Goal: Understand process/instructions: Learn about a topic

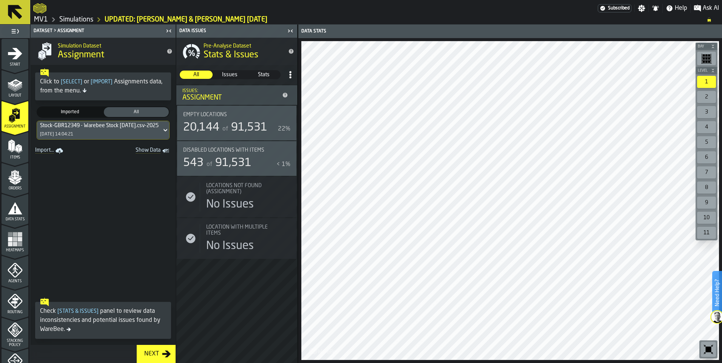
click at [19, 87] on icon "menu Layout" at bounding box center [15, 84] width 15 height 15
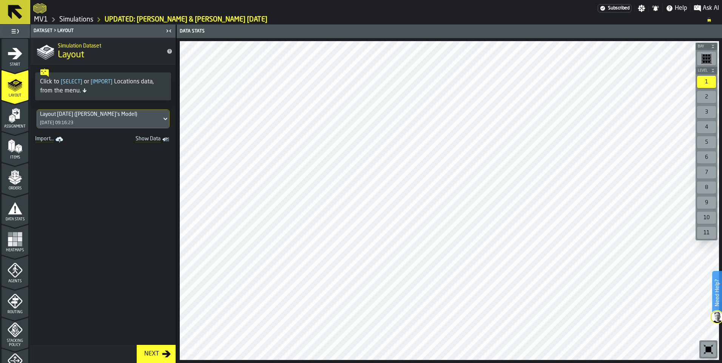
click at [142, 138] on span "Show Data" at bounding box center [134, 140] width 51 height 8
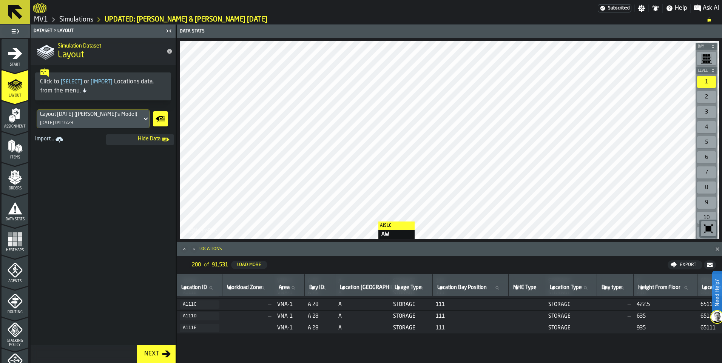
scroll to position [1770, 0]
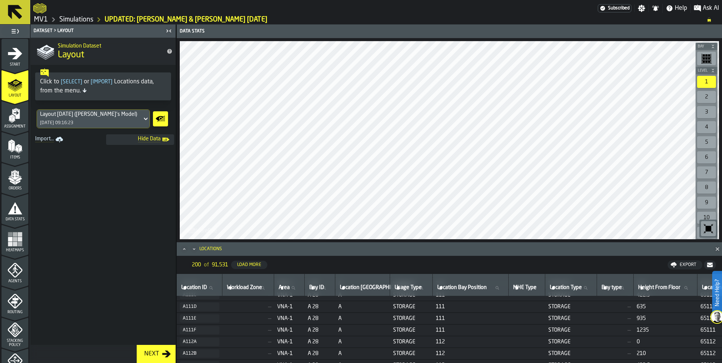
click at [23, 116] on div "Assignment" at bounding box center [15, 118] width 27 height 21
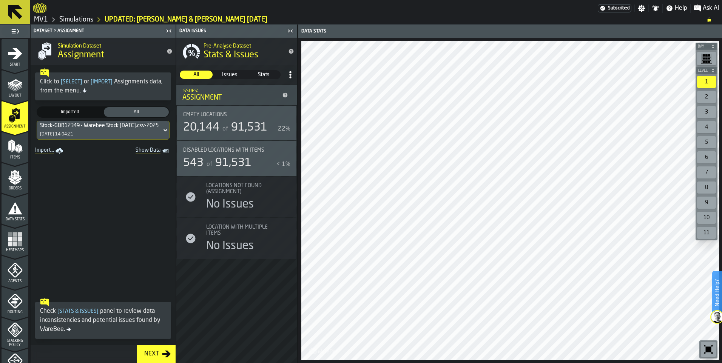
click at [151, 150] on span "Show Data" at bounding box center [134, 151] width 51 height 8
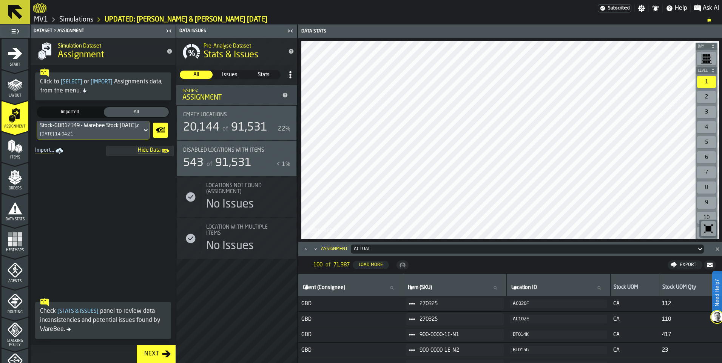
click at [23, 151] on div "Items" at bounding box center [15, 149] width 27 height 21
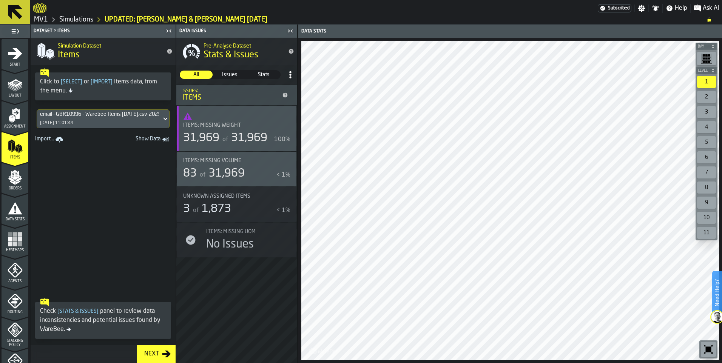
click at [147, 142] on span "Show Data" at bounding box center [134, 140] width 51 height 8
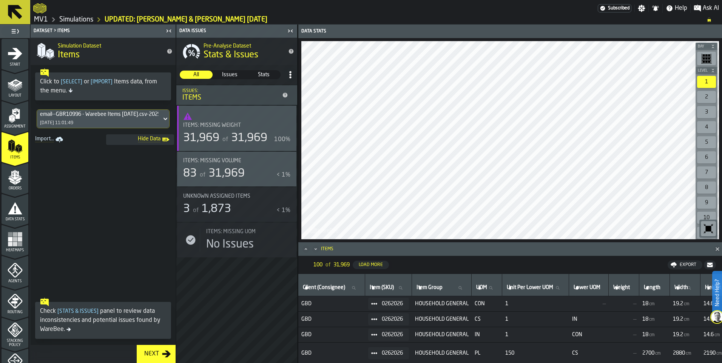
click at [19, 180] on icon "menu Orders" at bounding box center [15, 177] width 15 height 15
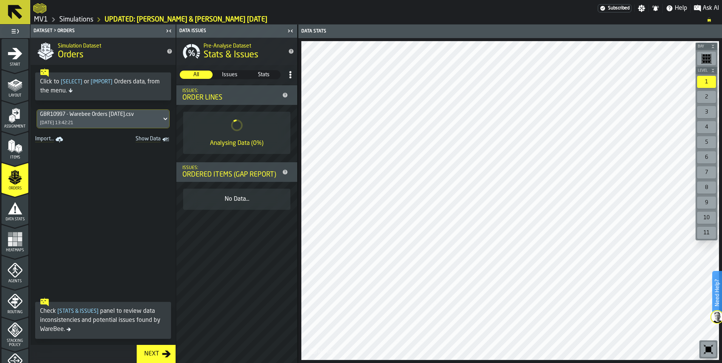
click at [14, 207] on icon "menu Data Stats" at bounding box center [15, 208] width 15 height 15
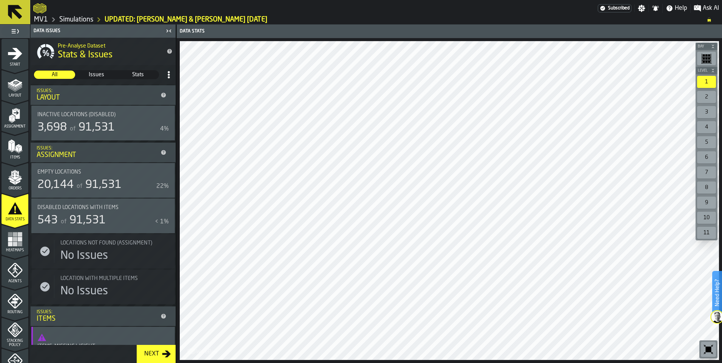
click at [100, 71] on span "Issues" at bounding box center [96, 75] width 40 height 8
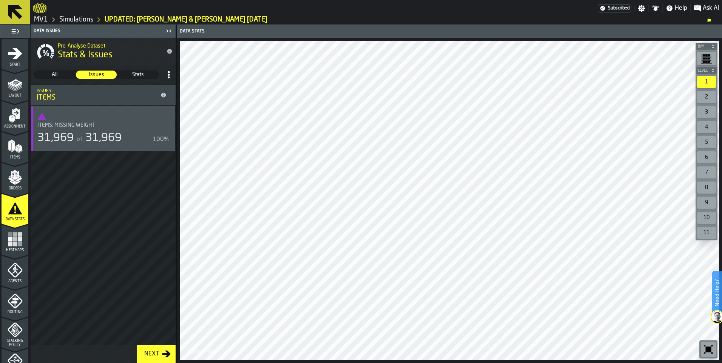
click at [125, 72] on span "Stats" at bounding box center [138, 75] width 40 height 8
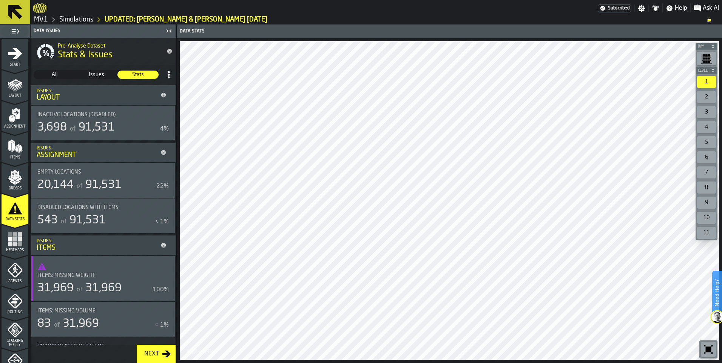
scroll to position [38, 0]
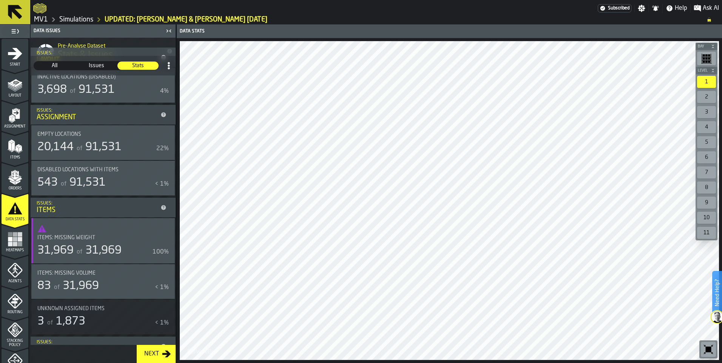
click at [16, 238] on icon "menu Heatmaps" at bounding box center [15, 239] width 15 height 15
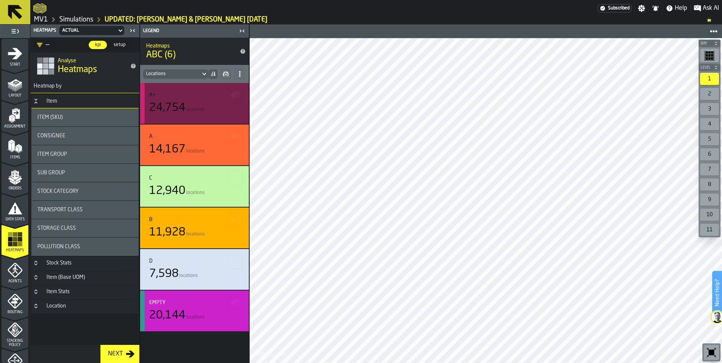
click at [199, 104] on div "24,754 locations" at bounding box center [194, 108] width 91 height 14
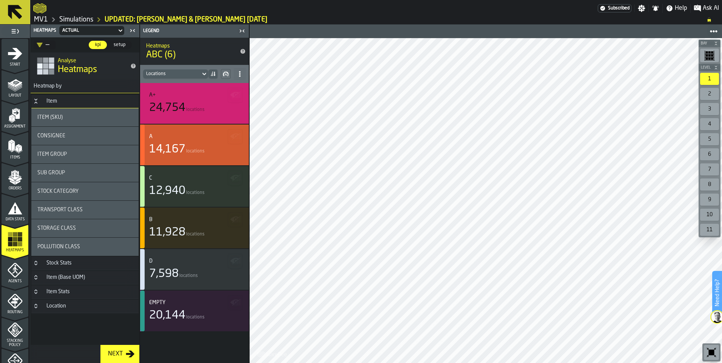
click at [196, 141] on div "A 14,167 locations" at bounding box center [194, 145] width 91 height 23
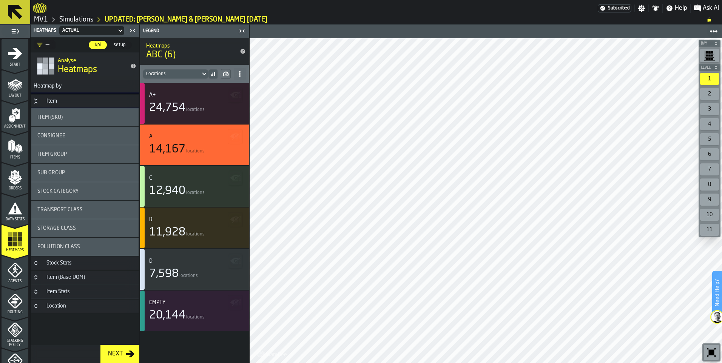
click at [19, 276] on icon "menu Agents" at bounding box center [15, 270] width 15 height 15
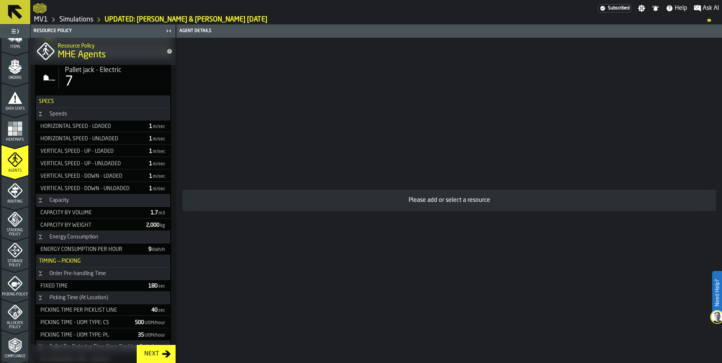
scroll to position [117, 0]
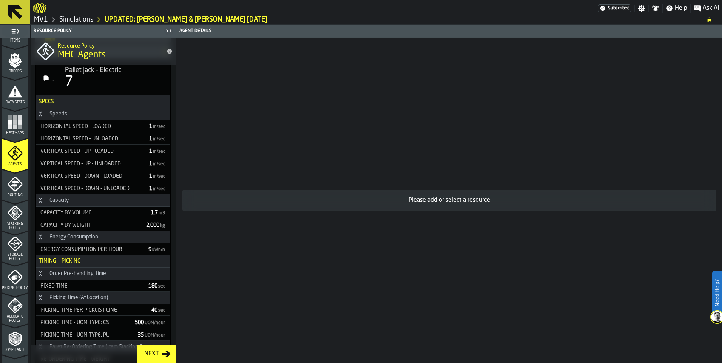
click at [12, 193] on span "Routing" at bounding box center [15, 195] width 27 height 4
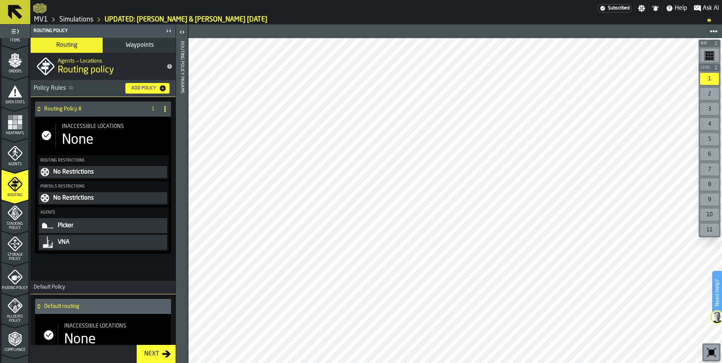
click at [111, 108] on h4 "Routing Policy #" at bounding box center [94, 109] width 100 height 6
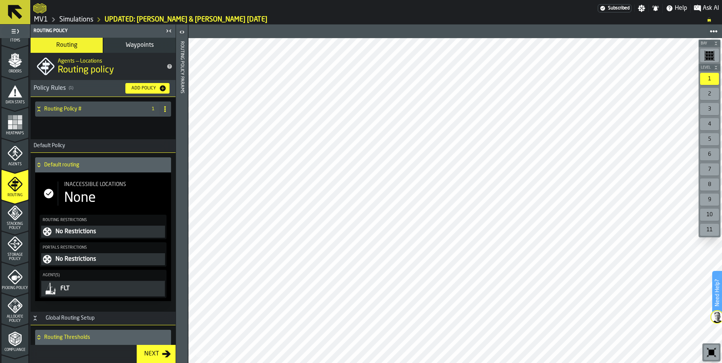
click at [39, 164] on icon at bounding box center [39, 165] width 8 height 6
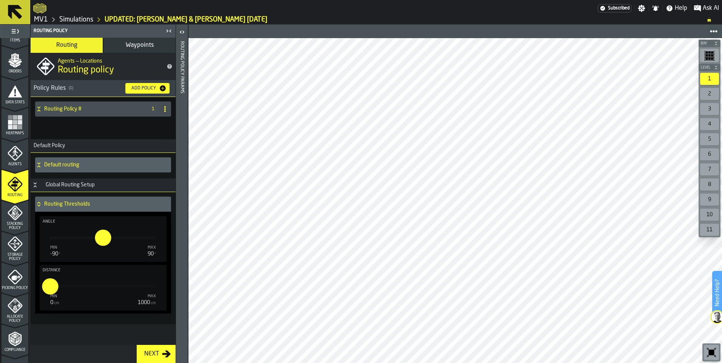
click at [39, 205] on icon at bounding box center [39, 204] width 8 height 6
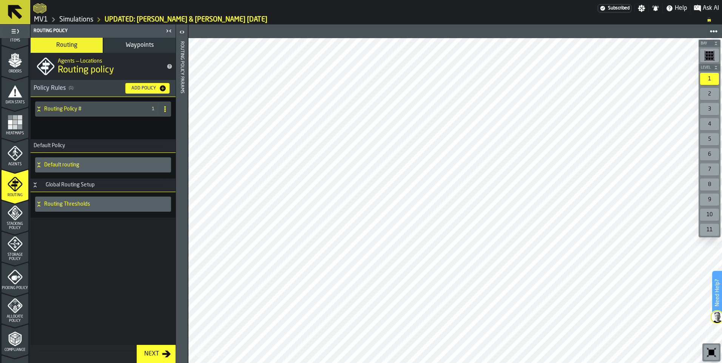
click at [40, 206] on icon at bounding box center [39, 204] width 8 height 6
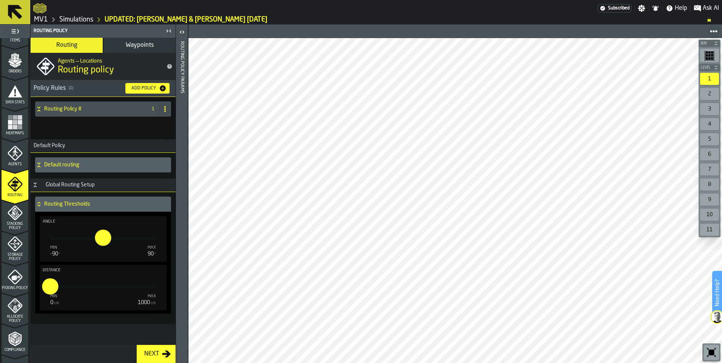
click at [41, 205] on icon at bounding box center [39, 204] width 8 height 6
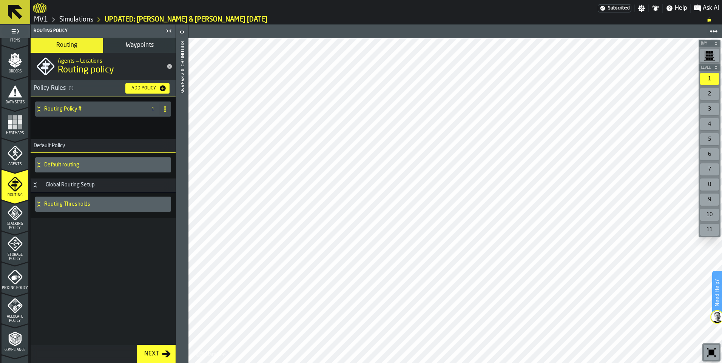
click at [40, 206] on icon at bounding box center [39, 204] width 8 height 6
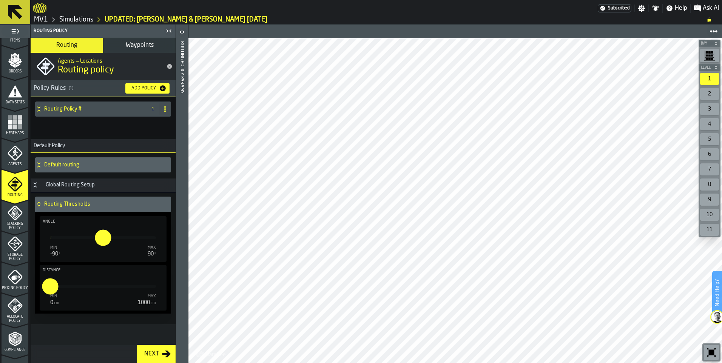
click at [43, 207] on div "Routing Thresholds" at bounding box center [101, 204] width 133 height 15
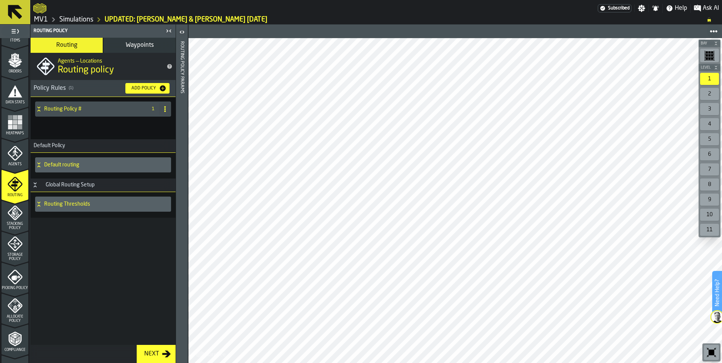
click at [41, 107] on icon at bounding box center [39, 109] width 8 height 6
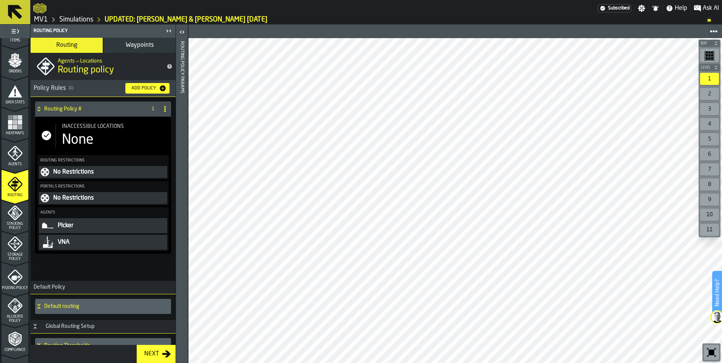
click at [115, 173] on div "No Restrictions" at bounding box center [108, 172] width 113 height 9
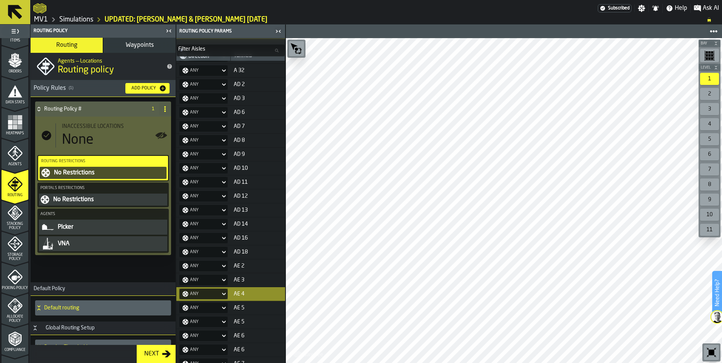
scroll to position [1435, 0]
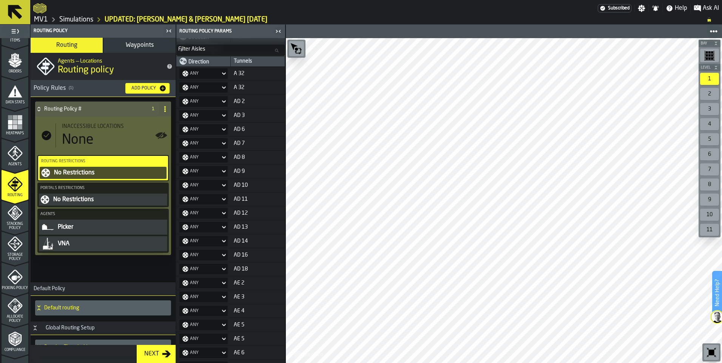
click at [15, 221] on div "Stacking Policy" at bounding box center [15, 217] width 27 height 25
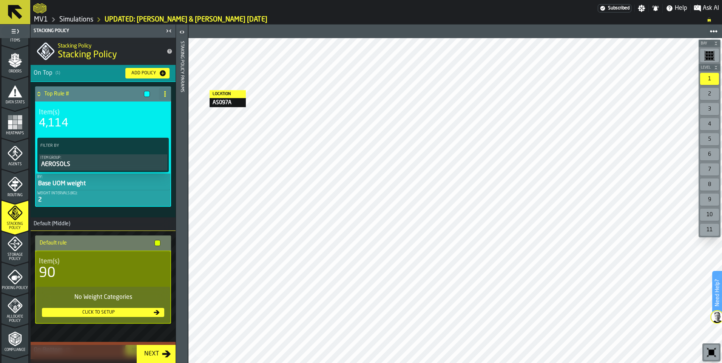
scroll to position [58, 0]
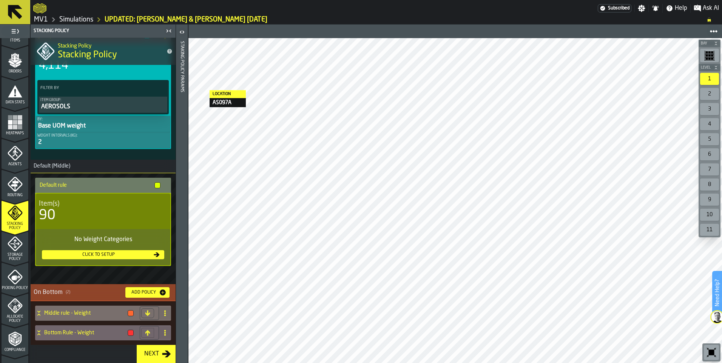
click at [39, 315] on icon at bounding box center [39, 313] width 8 height 6
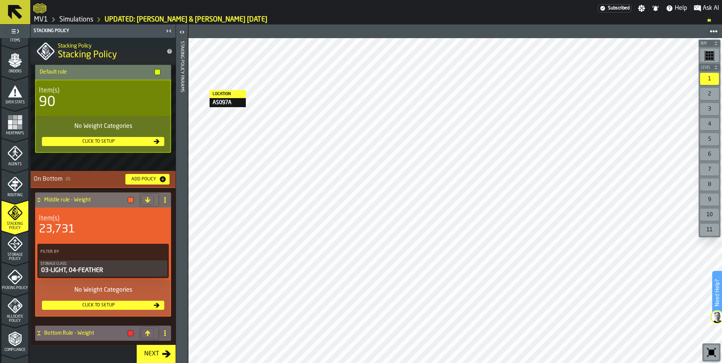
scroll to position [171, 0]
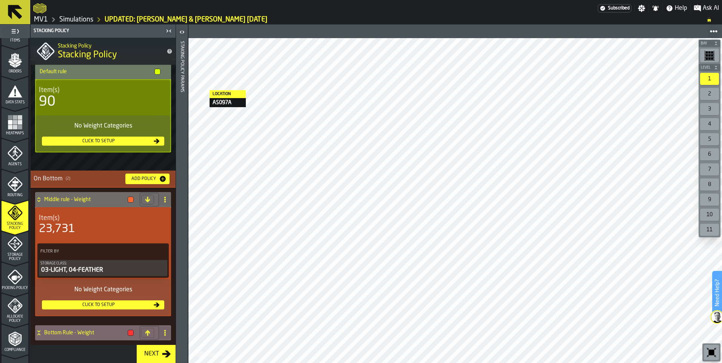
click at [39, 336] on div "Bottom Rule - Weight" at bounding box center [86, 333] width 102 height 15
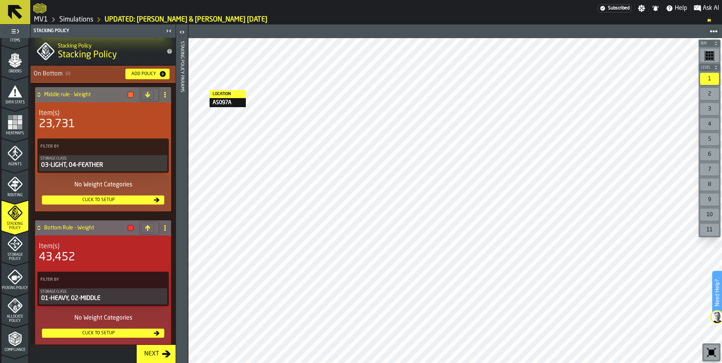
scroll to position [281, 0]
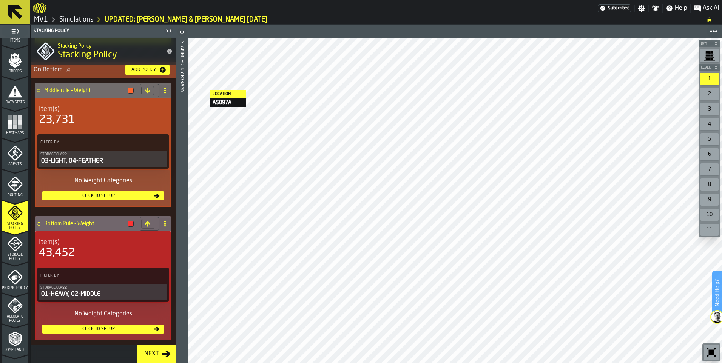
click at [12, 252] on div "Storage Policy" at bounding box center [15, 248] width 27 height 25
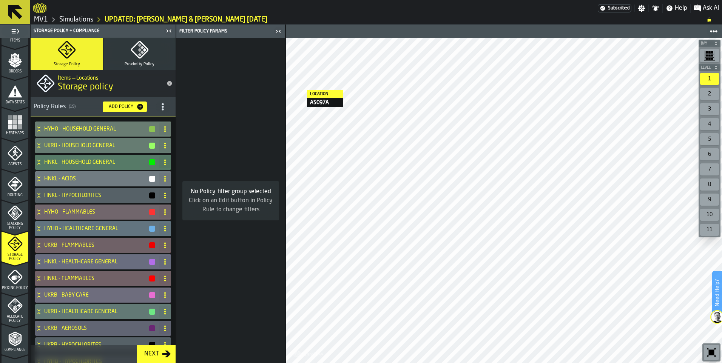
click at [164, 129] on circle at bounding box center [165, 129] width 2 height 2
click at [126, 130] on h4 "HYHO - HOUSEHOLD GENERAL" at bounding box center [96, 129] width 104 height 6
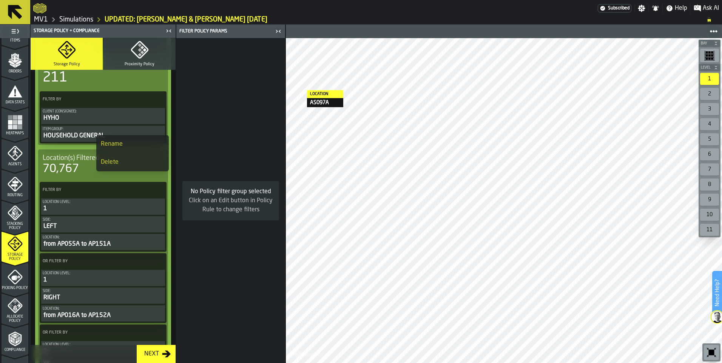
scroll to position [113, 0]
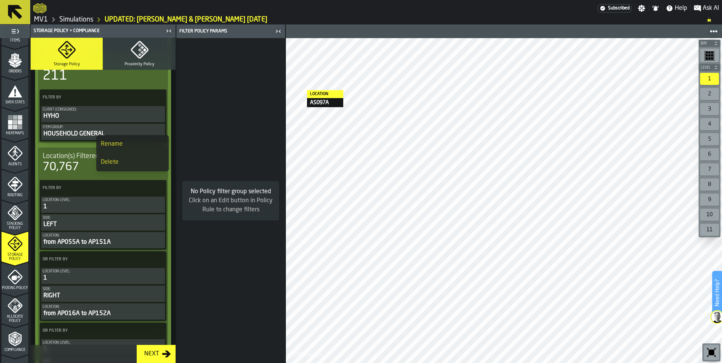
click at [205, 140] on div "No Policy filter group selected Click on an Edit button in Policy Rule to chang…" at bounding box center [230, 200] width 109 height 325
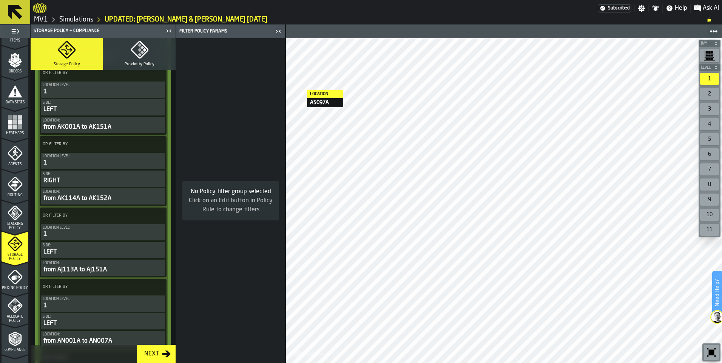
scroll to position [567, 0]
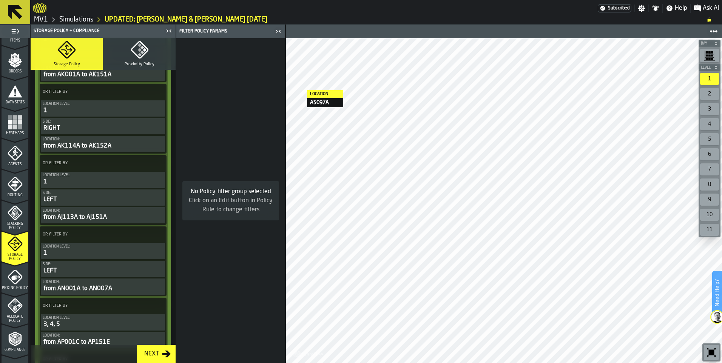
click at [281, 34] on icon "button-toggle-Close me" at bounding box center [278, 31] width 9 height 9
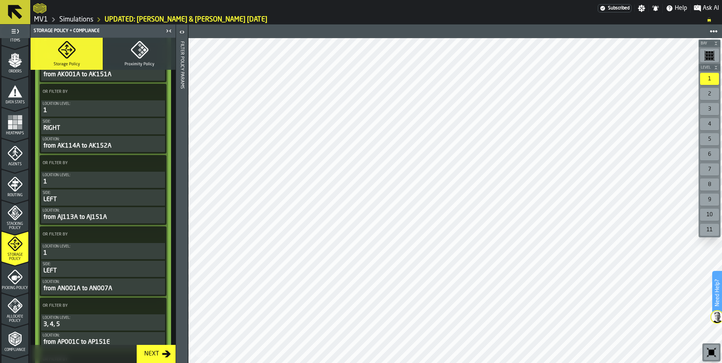
click at [118, 143] on div "from AK114A to AK152A" at bounding box center [103, 146] width 121 height 9
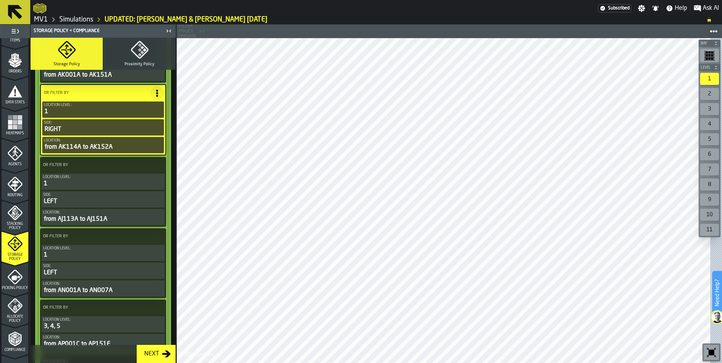
scroll to position [567, 0]
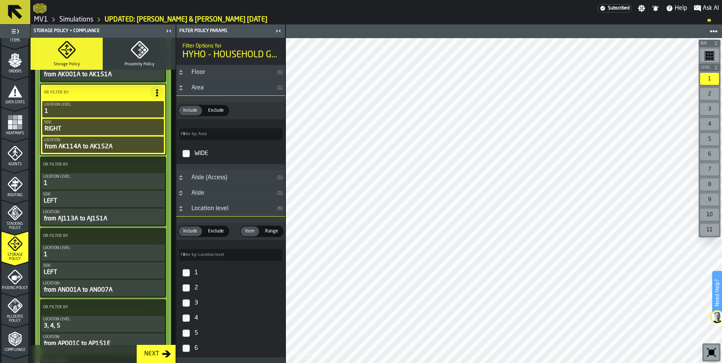
drag, startPoint x: 285, startPoint y: 193, endPoint x: 284, endPoint y: 201, distance: 8.1
click at [284, 201] on div "Filter Policy Params Filter Options for HYHO - HOUSEHOLD GENERAL Floor ( 1 ) Ar…" at bounding box center [231, 194] width 110 height 339
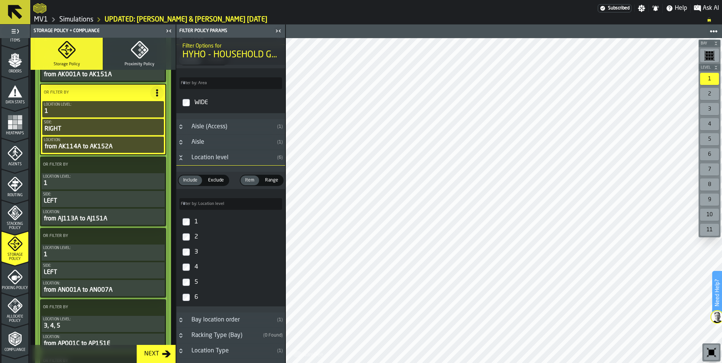
scroll to position [48, 0]
click at [181, 162] on icon "Button-Location level-open" at bounding box center [181, 161] width 6 height 6
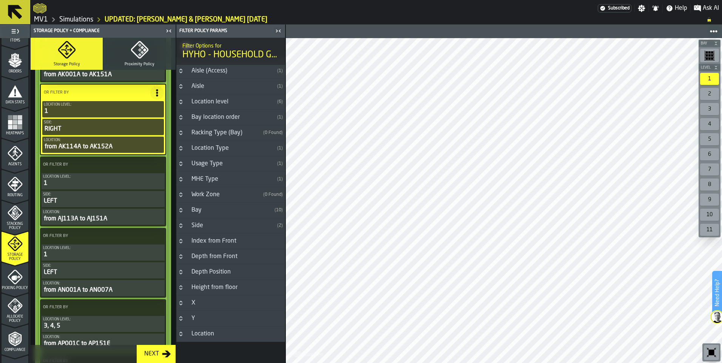
scroll to position [117, 0]
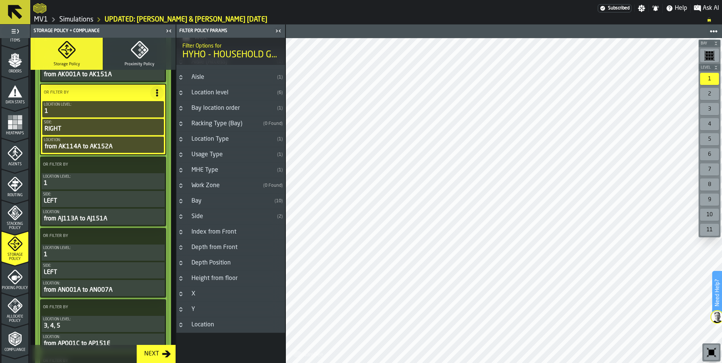
click at [181, 232] on icon "Button-Index from Front-closed" at bounding box center [181, 232] width 6 height 6
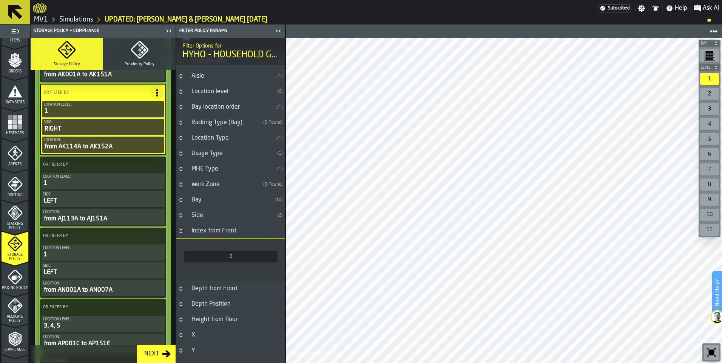
click at [181, 230] on icon "Button-Index from Front-open" at bounding box center [180, 230] width 3 height 2
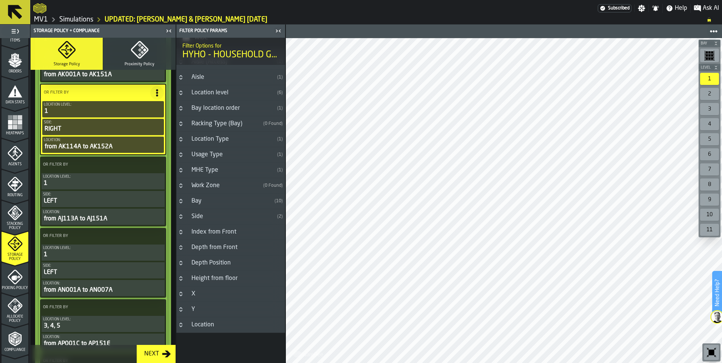
click at [182, 297] on icon "Button-X-closed" at bounding box center [181, 294] width 6 height 6
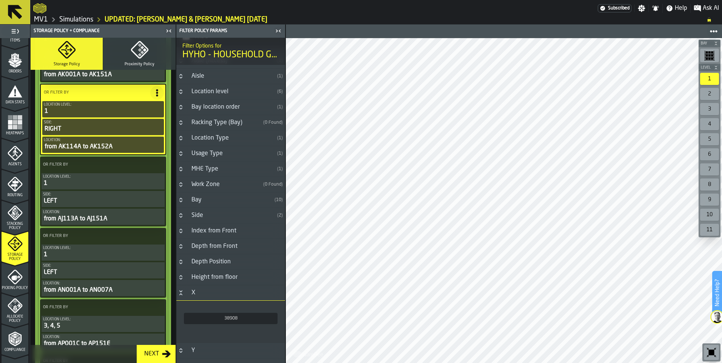
click at [182, 295] on icon "Button-X-open" at bounding box center [180, 294] width 3 height 2
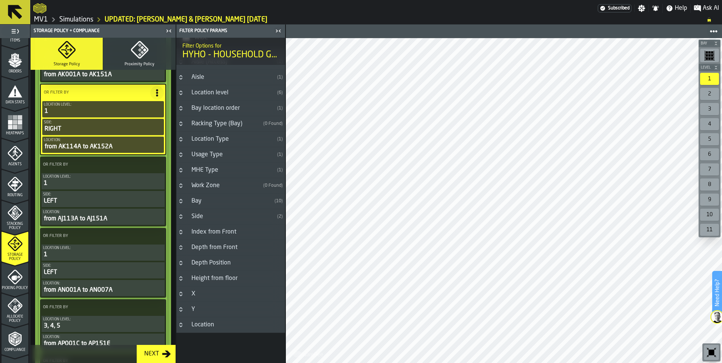
click at [184, 308] on button "Button-Y-closed" at bounding box center [180, 310] width 9 height 6
click at [184, 308] on button "Button-Y-open" at bounding box center [180, 309] width 9 height 6
click at [184, 324] on button "Button-Location-closed" at bounding box center [180, 325] width 9 height 6
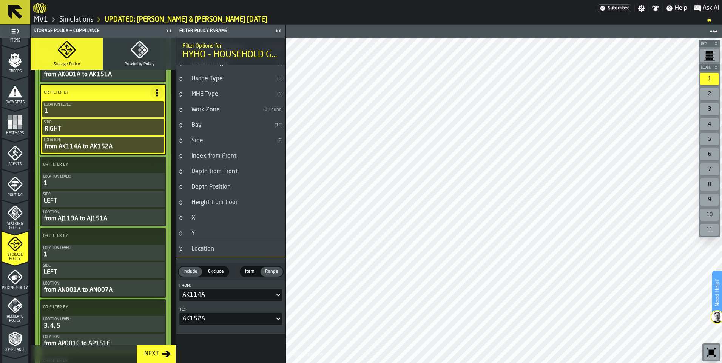
scroll to position [195, 0]
click at [233, 321] on div "AK152A" at bounding box center [226, 317] width 89 height 9
click at [277, 32] on icon "button-toggle-Close me" at bounding box center [278, 30] width 9 height 9
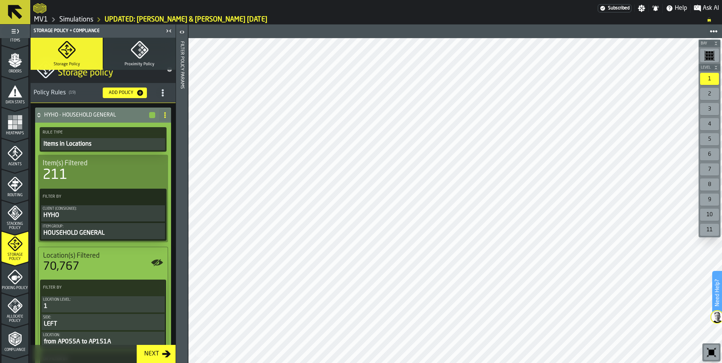
scroll to position [0, 0]
